Goal: Register for event/course

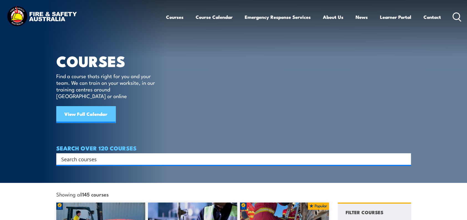
click at [66, 106] on link "View Full Calendar" at bounding box center [85, 114] width 59 height 17
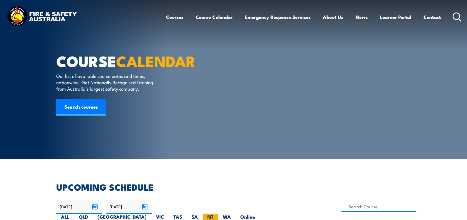
click at [218, 214] on label "NT" at bounding box center [211, 219] width 16 height 11
click at [217, 214] on input "NT" at bounding box center [216, 216] width 4 height 4
radio input "true"
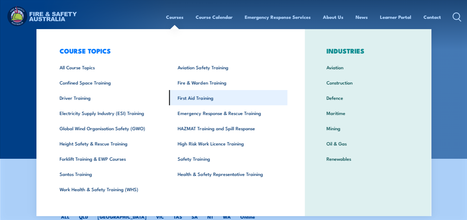
click at [183, 98] on link "First Aid Training" at bounding box center [228, 97] width 118 height 15
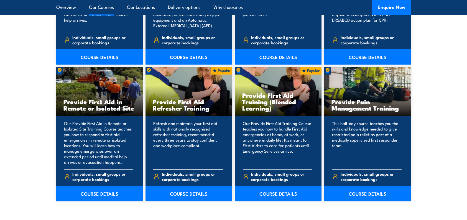
scroll to position [804, 0]
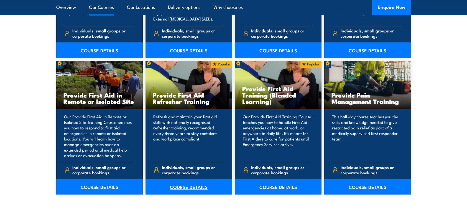
click at [190, 188] on link "COURSE DETAILS" at bounding box center [189, 187] width 87 height 16
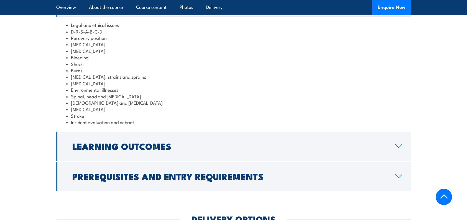
scroll to position [749, 0]
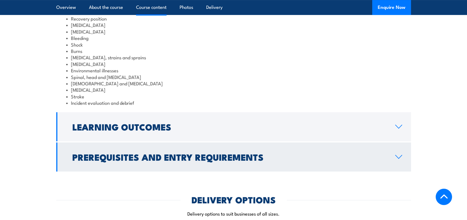
click at [162, 158] on link "Prerequisites and Entry Requirements" at bounding box center [233, 157] width 355 height 29
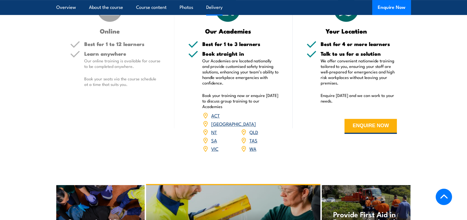
scroll to position [970, 0]
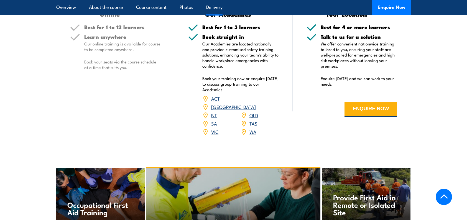
click at [215, 118] on link "NT" at bounding box center [214, 115] width 6 height 7
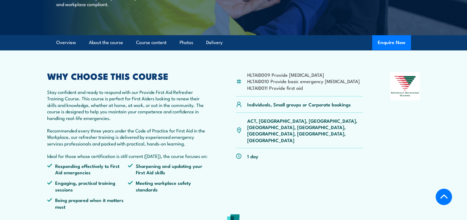
scroll to position [194, 0]
